Goal: Task Accomplishment & Management: Manage account settings

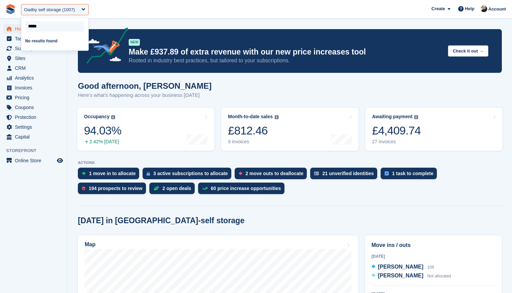
click at [43, 26] on input "select-one" at bounding box center [54, 26] width 59 height 10
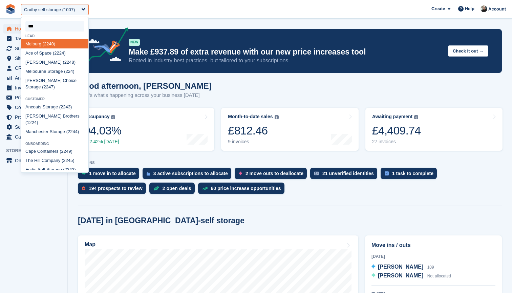
click at [44, 28] on input "select-one" at bounding box center [54, 26] width 59 height 10
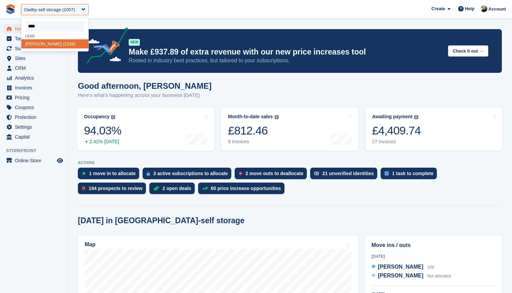
click at [47, 23] on input "select-one" at bounding box center [54, 26] width 59 height 10
click at [47, 24] on input "select-one" at bounding box center [54, 26] width 59 height 10
click at [45, 27] on input "select-one" at bounding box center [54, 26] width 59 height 10
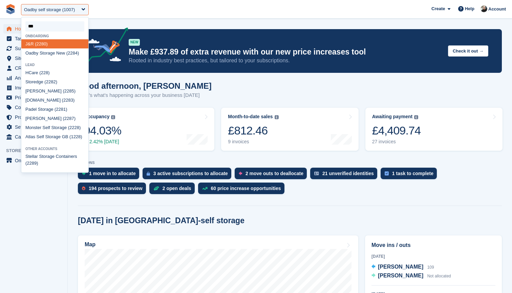
type input "****"
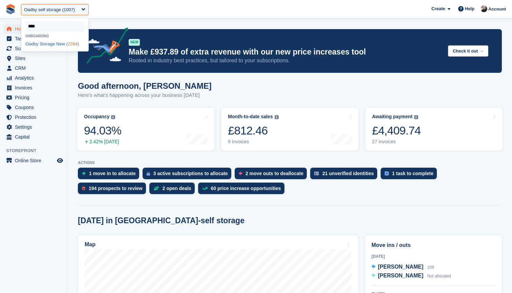
click at [59, 42] on div "Oadby Storage New ( 2284 )" at bounding box center [54, 43] width 67 height 9
select select "****"
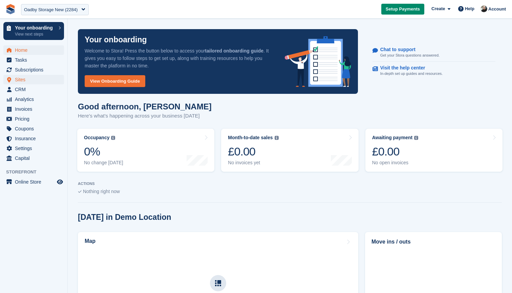
click at [26, 81] on span "Sites" at bounding box center [35, 79] width 41 height 9
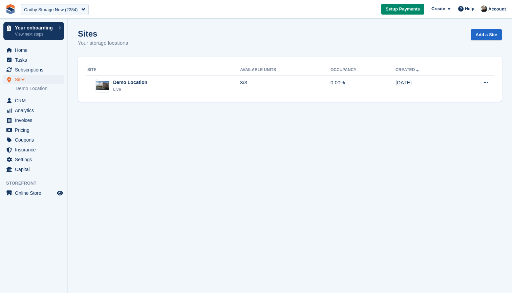
click at [207, 34] on div "Sites Your storage locations Add a Site" at bounding box center [290, 42] width 424 height 26
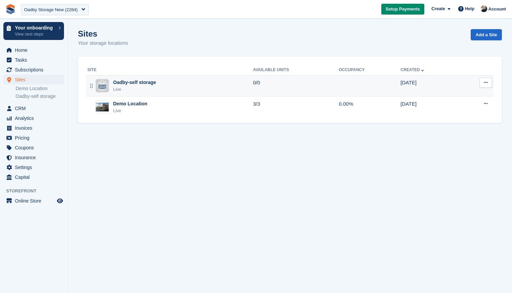
click at [170, 87] on div "Oadby-self storage Live" at bounding box center [169, 86] width 165 height 14
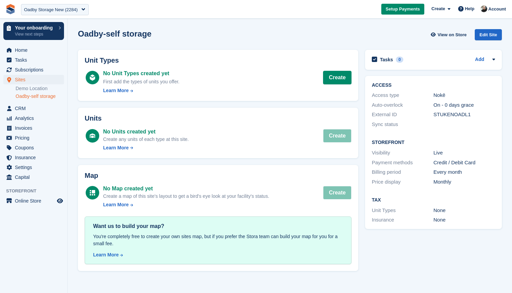
click at [214, 24] on section "Oadby-self storage View on Store Edit Site Unit Types No Unit Types created yet…" at bounding box center [290, 146] width 444 height 293
click at [62, 7] on div "Oadby Storage New (2284)" at bounding box center [50, 9] width 53 height 7
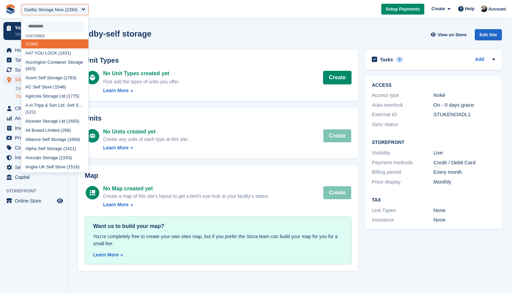
click at [52, 26] on input "select-one" at bounding box center [54, 26] width 59 height 10
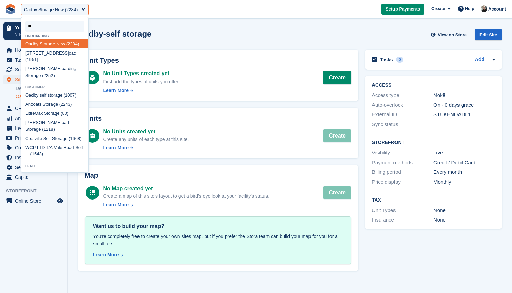
type input "***"
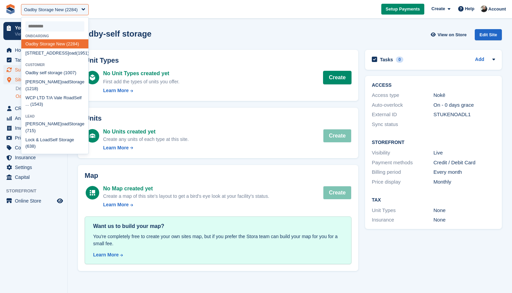
drag, startPoint x: 52, startPoint y: 26, endPoint x: 51, endPoint y: 73, distance: 47.4
click at [51, 73] on span "Subscriptions" at bounding box center [35, 69] width 41 height 9
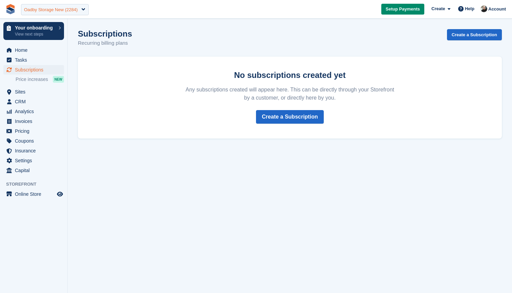
click at [59, 10] on div "Oadby Storage New (2284)" at bounding box center [50, 9] width 53 height 7
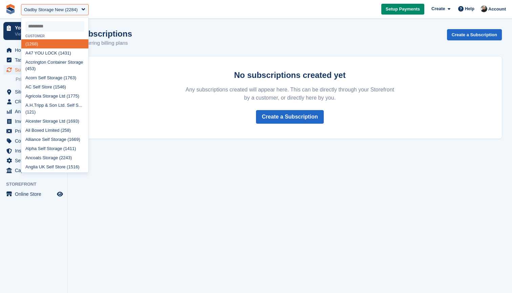
click at [65, 23] on input "select-one" at bounding box center [54, 26] width 59 height 10
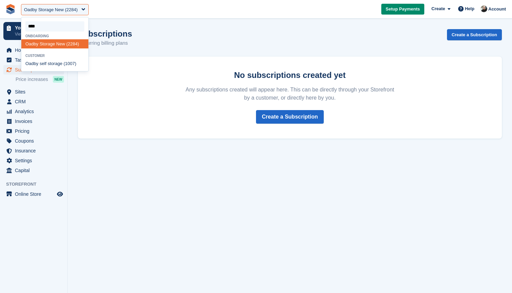
type input "*****"
drag, startPoint x: 65, startPoint y: 23, endPoint x: 49, endPoint y: 62, distance: 42.3
click at [49, 62] on span "Tasks" at bounding box center [35, 59] width 41 height 9
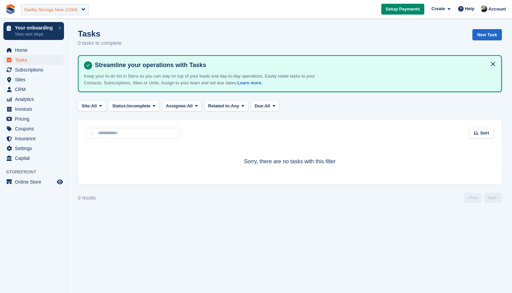
click at [55, 7] on div "Oadby Storage New (2284)" at bounding box center [50, 9] width 53 height 7
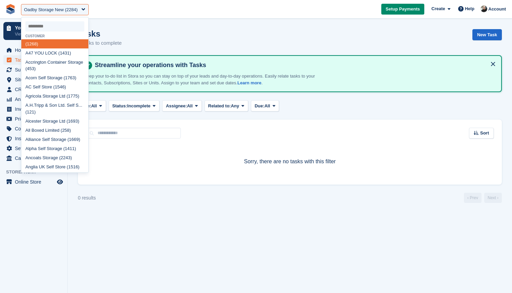
click at [50, 27] on input "select-one" at bounding box center [54, 26] width 59 height 10
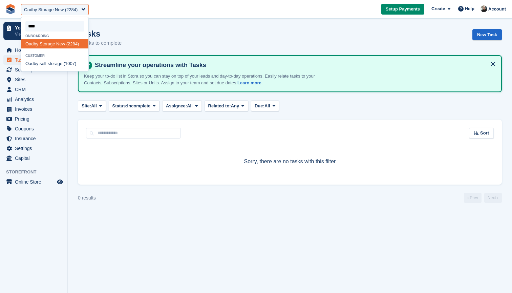
type input "*****"
click at [45, 60] on div "Oadby self storage (1007)" at bounding box center [54, 63] width 67 height 9
select select "****"
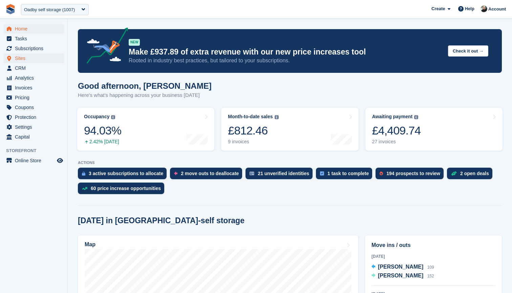
click at [29, 60] on span "Sites" at bounding box center [35, 57] width 41 height 9
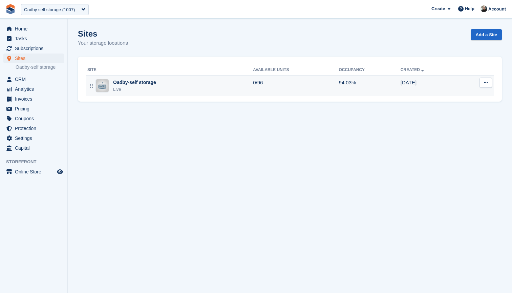
click at [220, 86] on div "Oadby-self storage Live" at bounding box center [169, 86] width 165 height 14
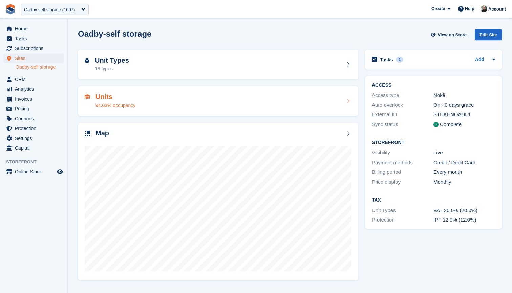
click at [217, 106] on div "Units 94.03% occupancy" at bounding box center [218, 101] width 267 height 16
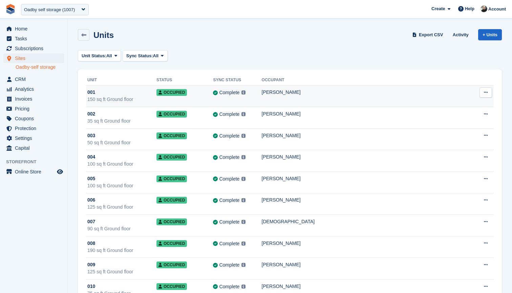
click at [155, 95] on div "001" at bounding box center [121, 92] width 69 height 7
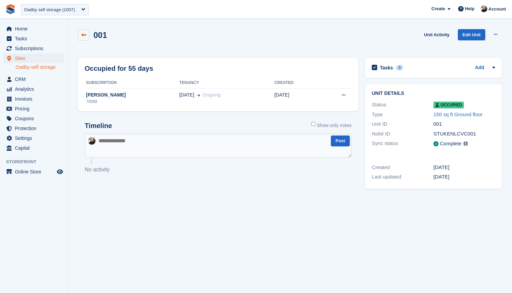
click at [84, 32] on icon at bounding box center [83, 34] width 5 height 5
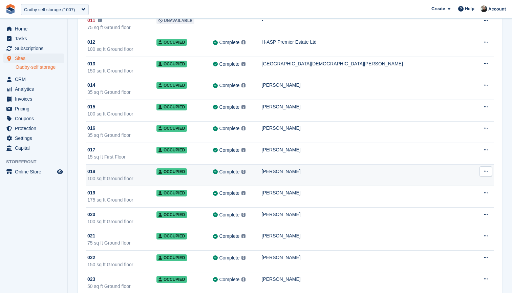
scroll to position [287, 0]
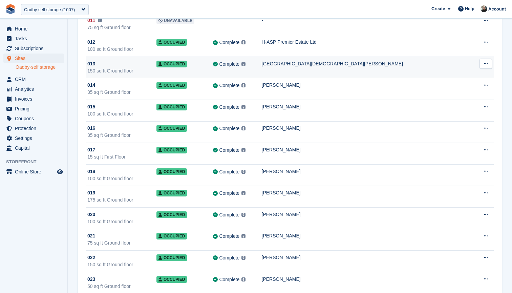
click at [148, 63] on div "013" at bounding box center [121, 63] width 69 height 7
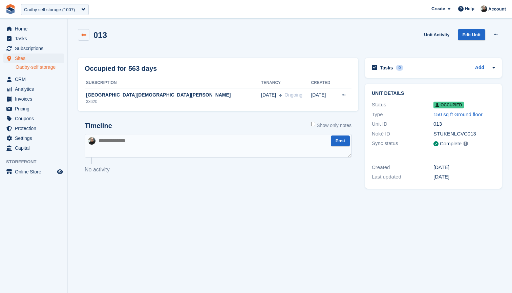
click at [83, 36] on icon at bounding box center [83, 34] width 5 height 5
